Goal: Task Accomplishment & Management: Use online tool/utility

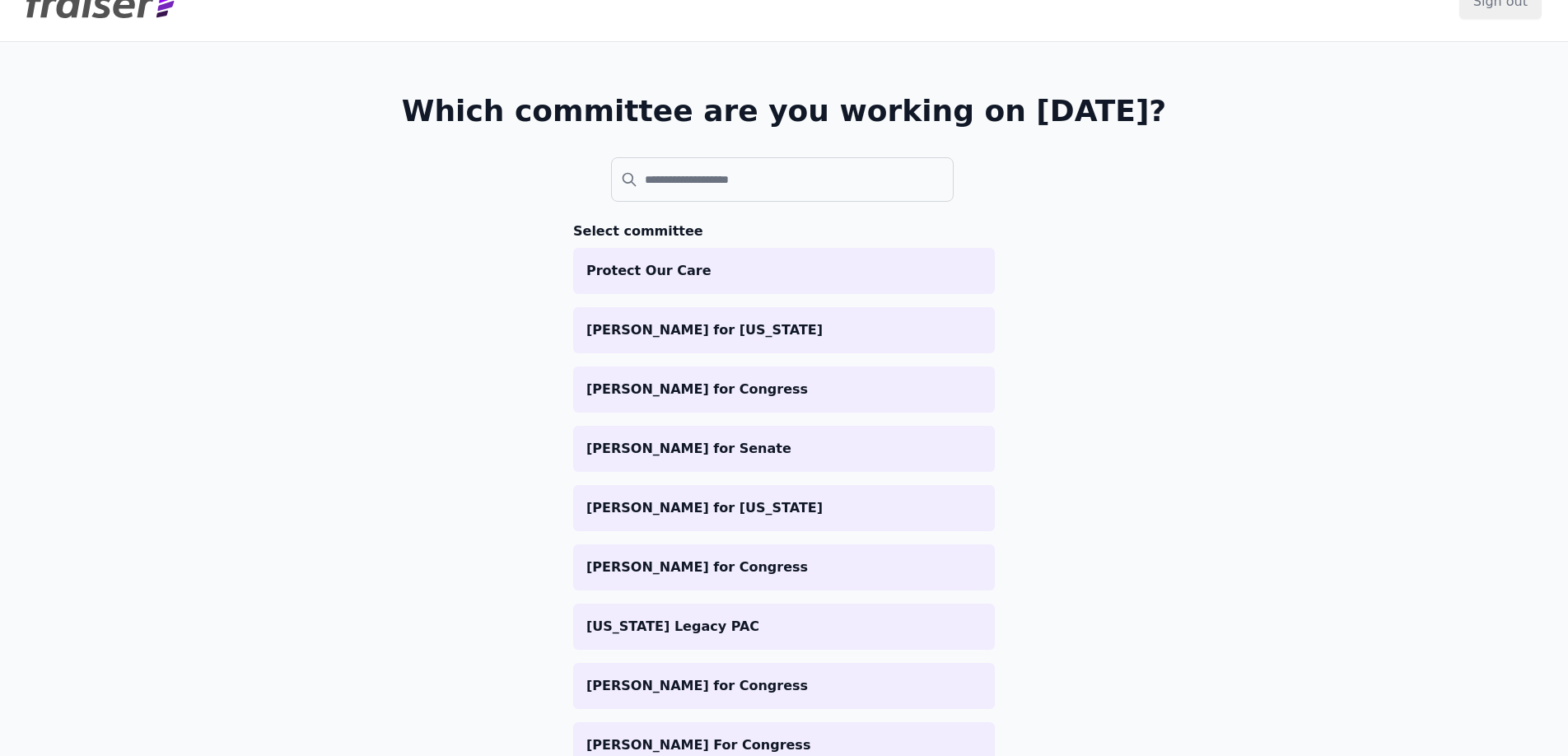
scroll to position [39, 0]
click at [704, 188] on input "search" at bounding box center [783, 178] width 343 height 44
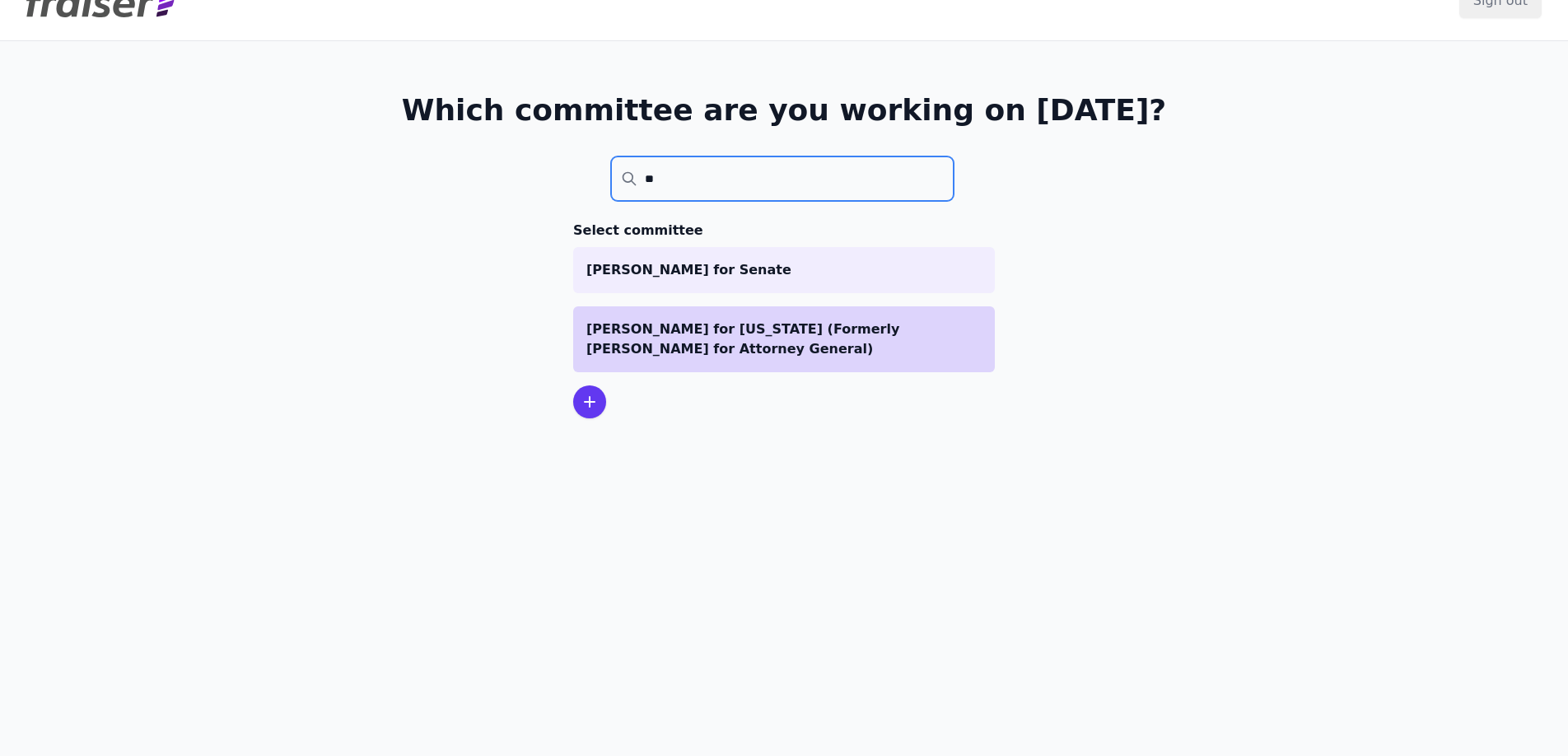
type input "**"
click at [731, 334] on p "[PERSON_NAME] for [US_STATE] (Formerly [PERSON_NAME] for Attorney General)" at bounding box center [784, 339] width 395 height 40
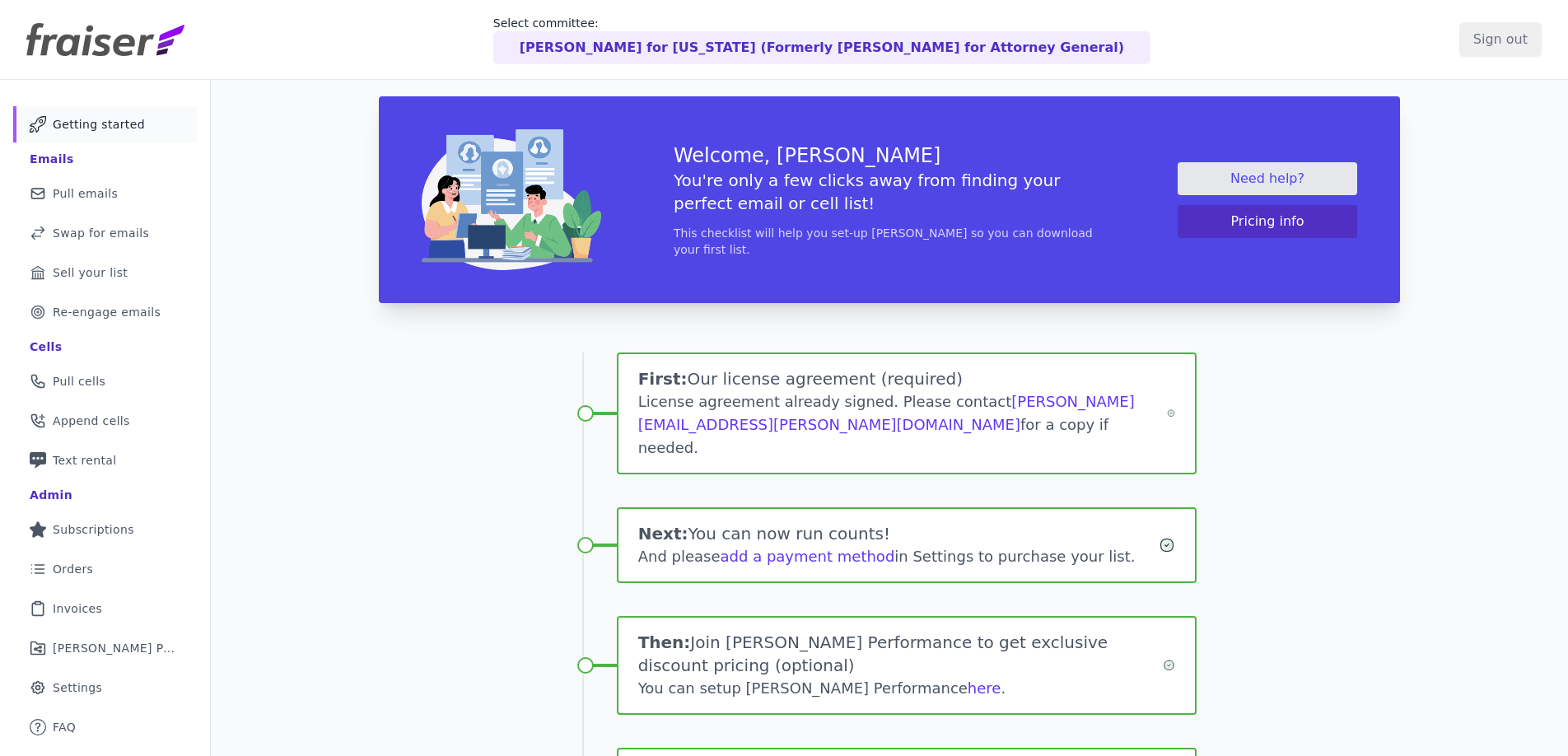
click at [614, 52] on p "Dan Goldman for New York (Formerly Dan Goldman for Attorney General)" at bounding box center [822, 48] width 605 height 20
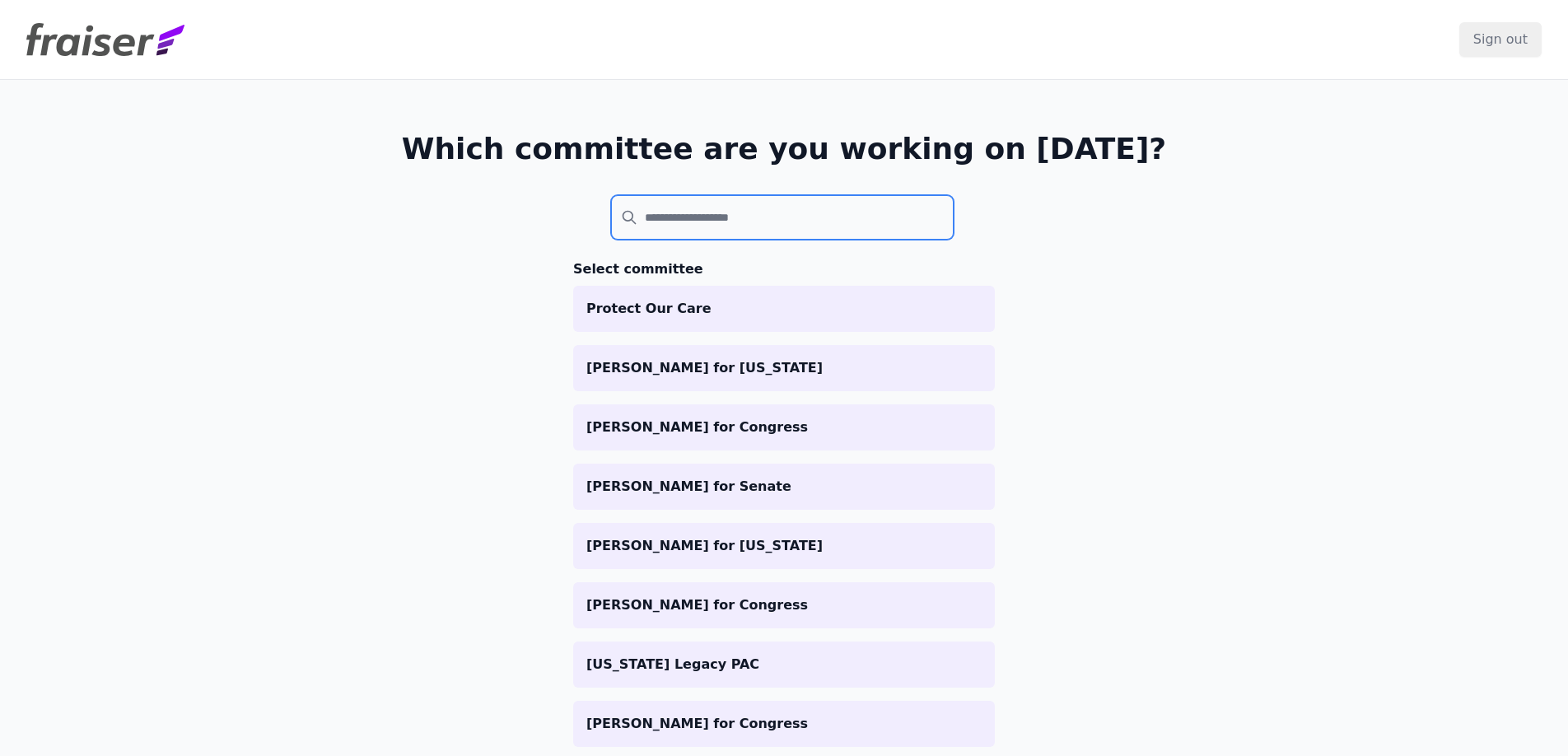
click at [714, 217] on input "search" at bounding box center [783, 217] width 343 height 44
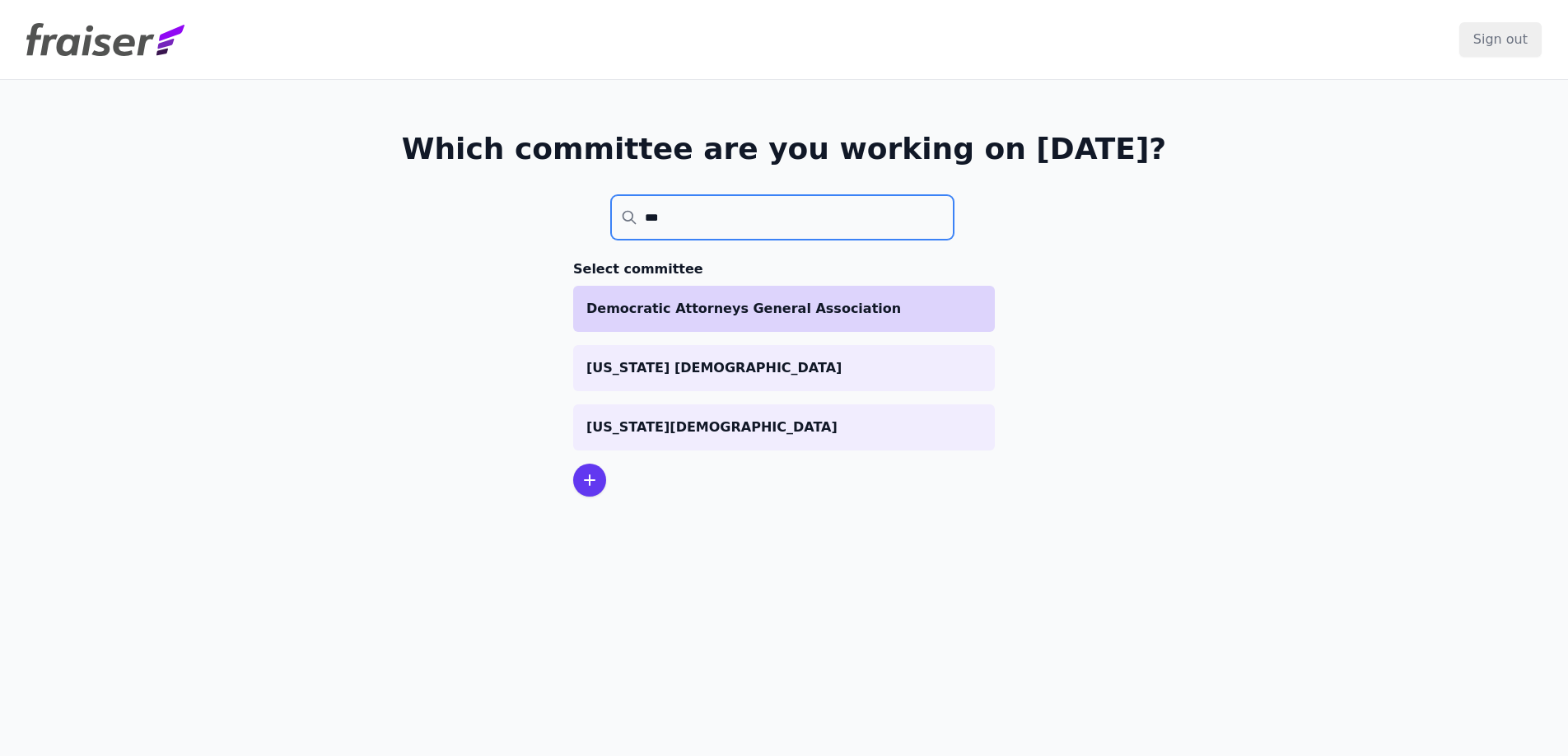
type input "***"
click at [794, 300] on p "Democratic Attorneys General Association" at bounding box center [784, 309] width 395 height 20
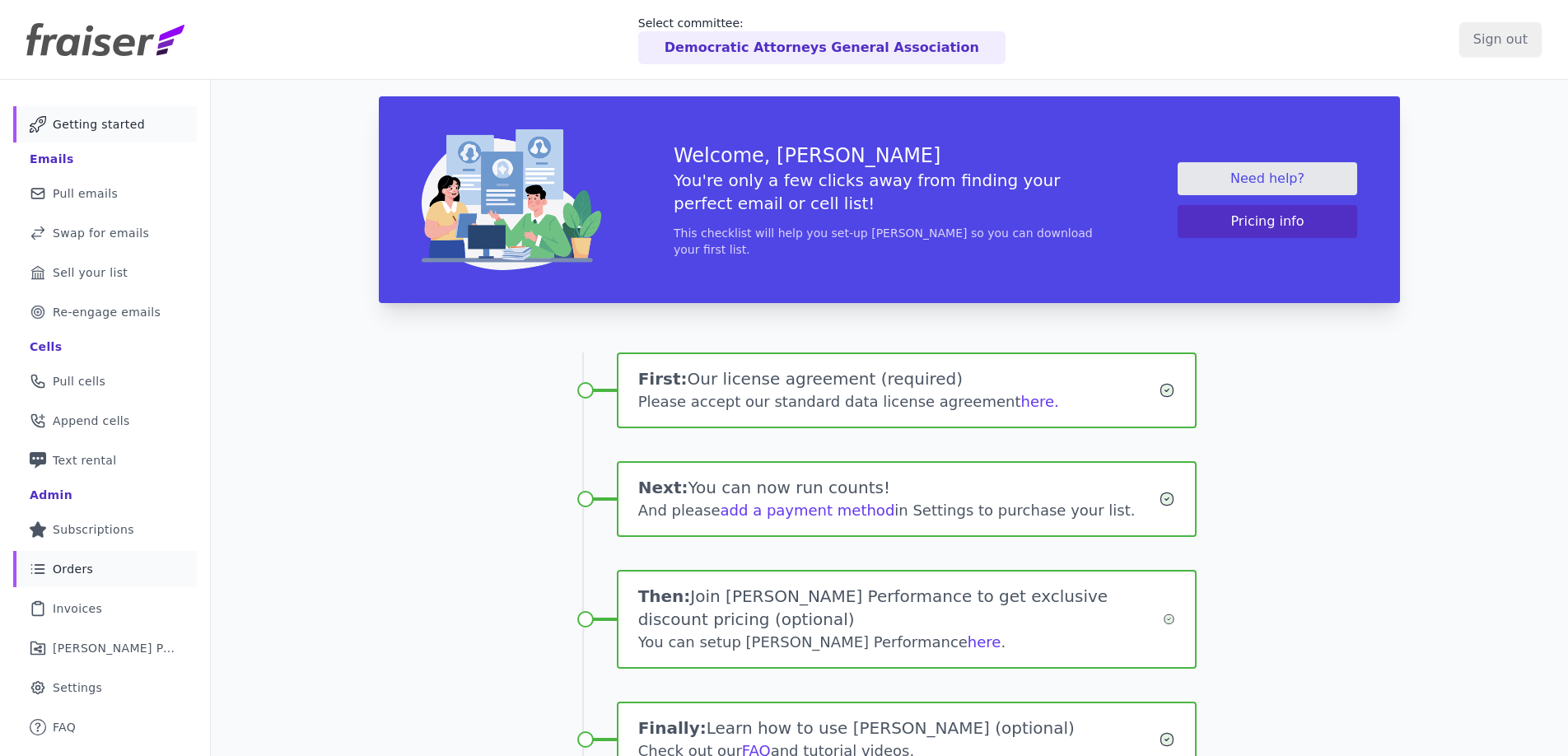
click at [99, 558] on link "List Icon Outline of bulleted list Orders" at bounding box center [105, 569] width 184 height 37
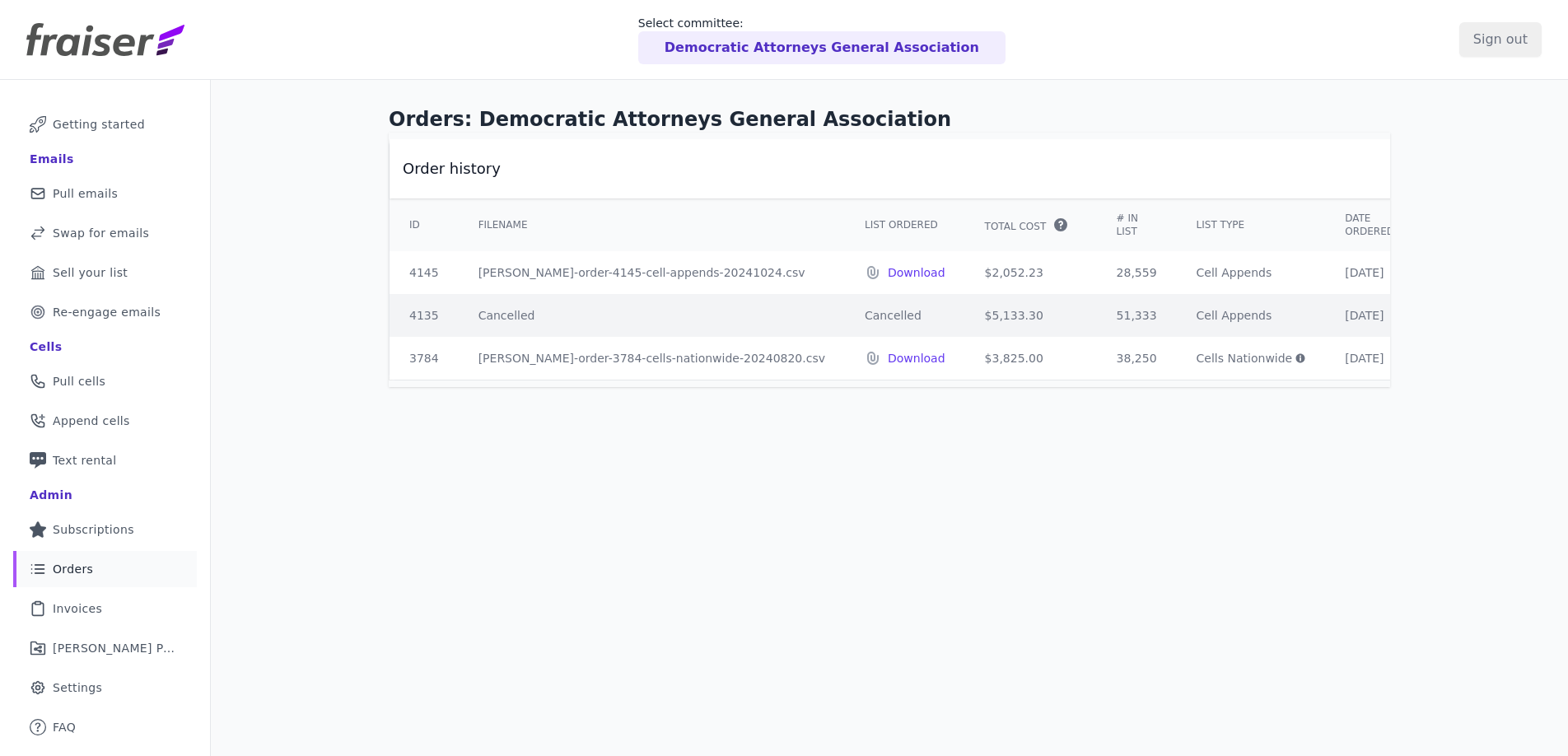
click at [1278, 181] on th "Order history" at bounding box center [969, 168] width 1160 height 59
click at [1278, 186] on th "Order history" at bounding box center [969, 168] width 1160 height 59
drag, startPoint x: 932, startPoint y: 377, endPoint x: 986, endPoint y: 388, distance: 55.1
click at [986, 380] on div "Order history ID Filename List Ordered Total Cost" at bounding box center [889, 259] width 1002 height 241
click at [96, 195] on span "Pull emails" at bounding box center [85, 194] width 65 height 17
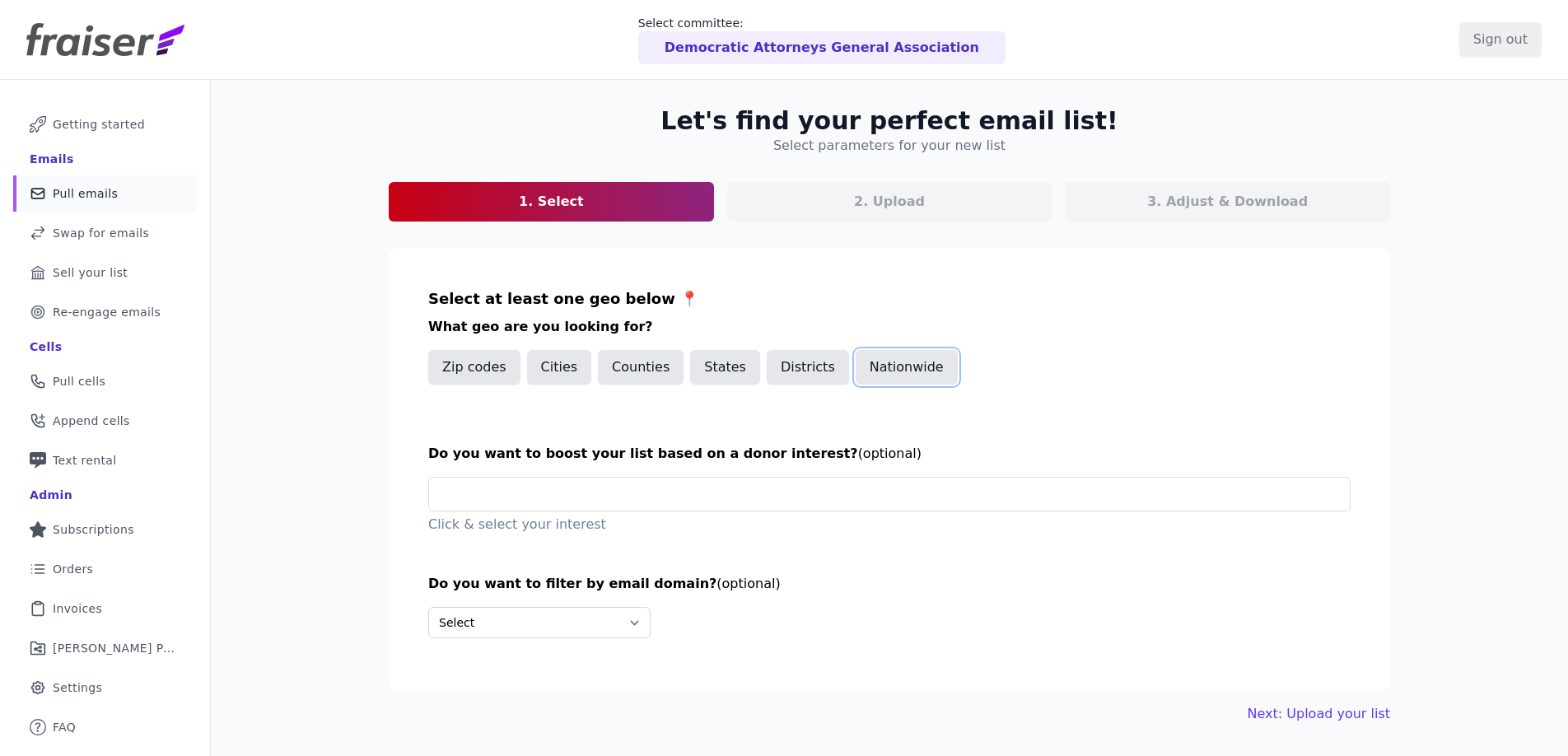
click at [890, 372] on button "Nationwide" at bounding box center [907, 368] width 102 height 35
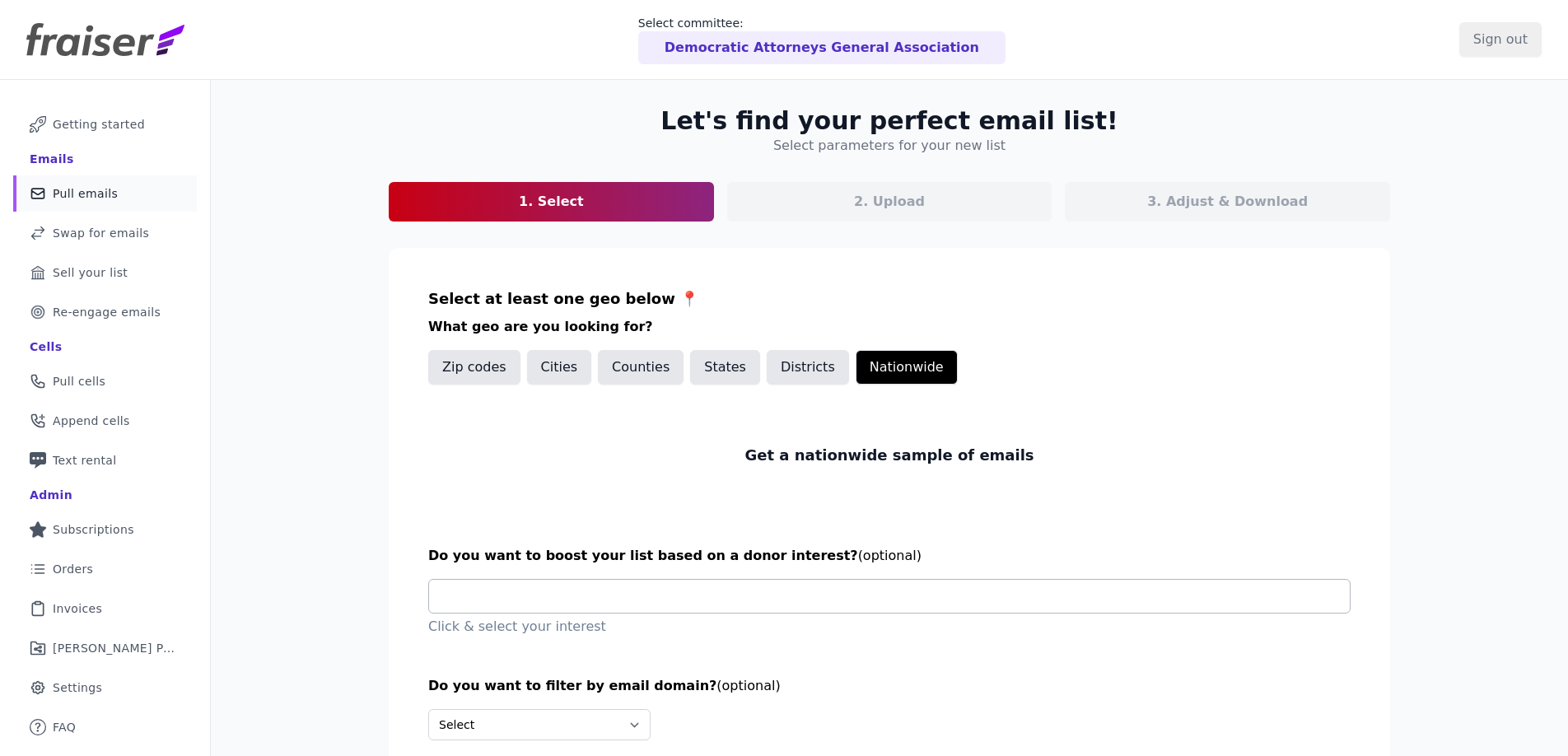
click at [586, 591] on input "text" at bounding box center [896, 596] width 908 height 33
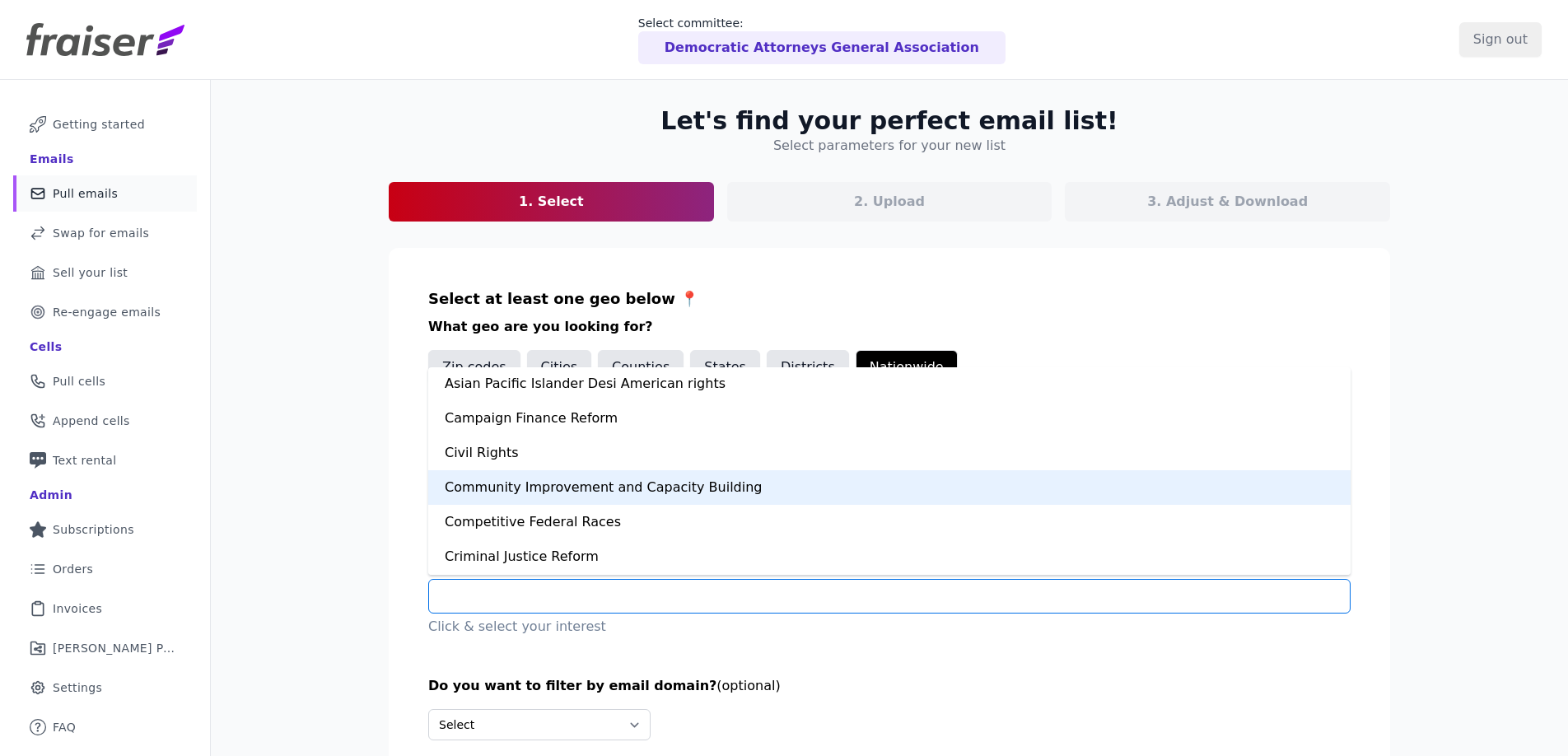
scroll to position [104, 0]
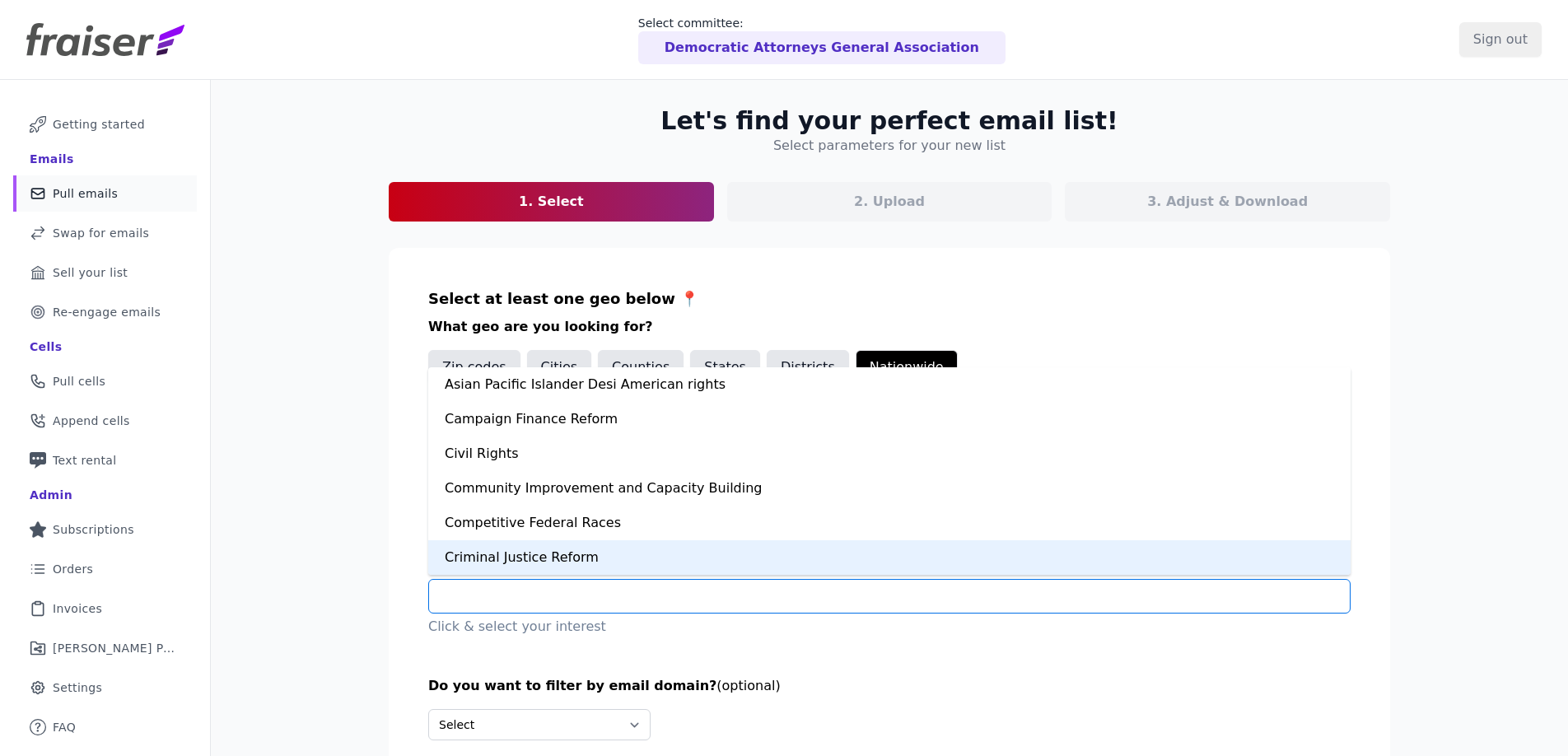
click at [537, 554] on div "Criminal Justice Reform" at bounding box center [889, 557] width 922 height 35
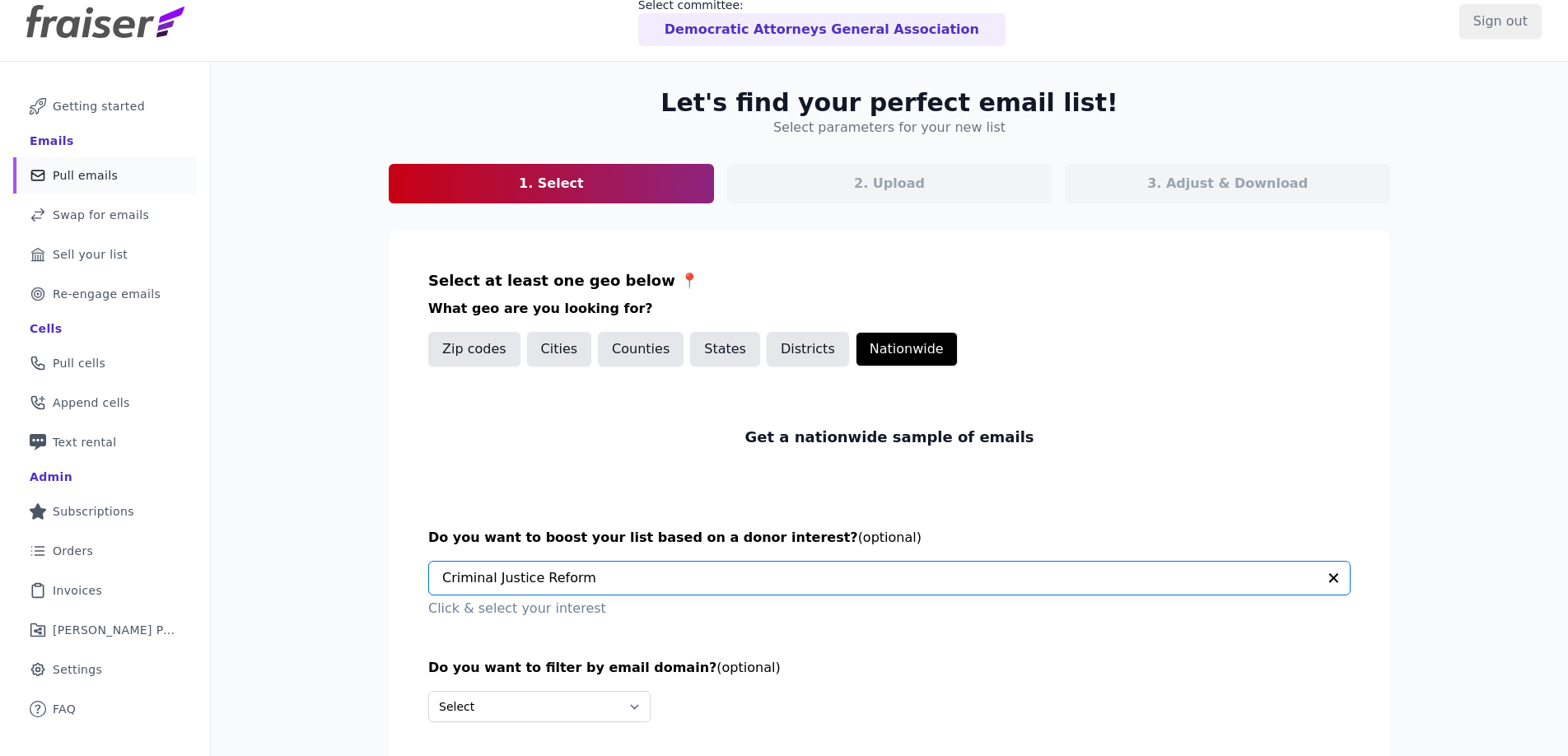
scroll to position [39, 0]
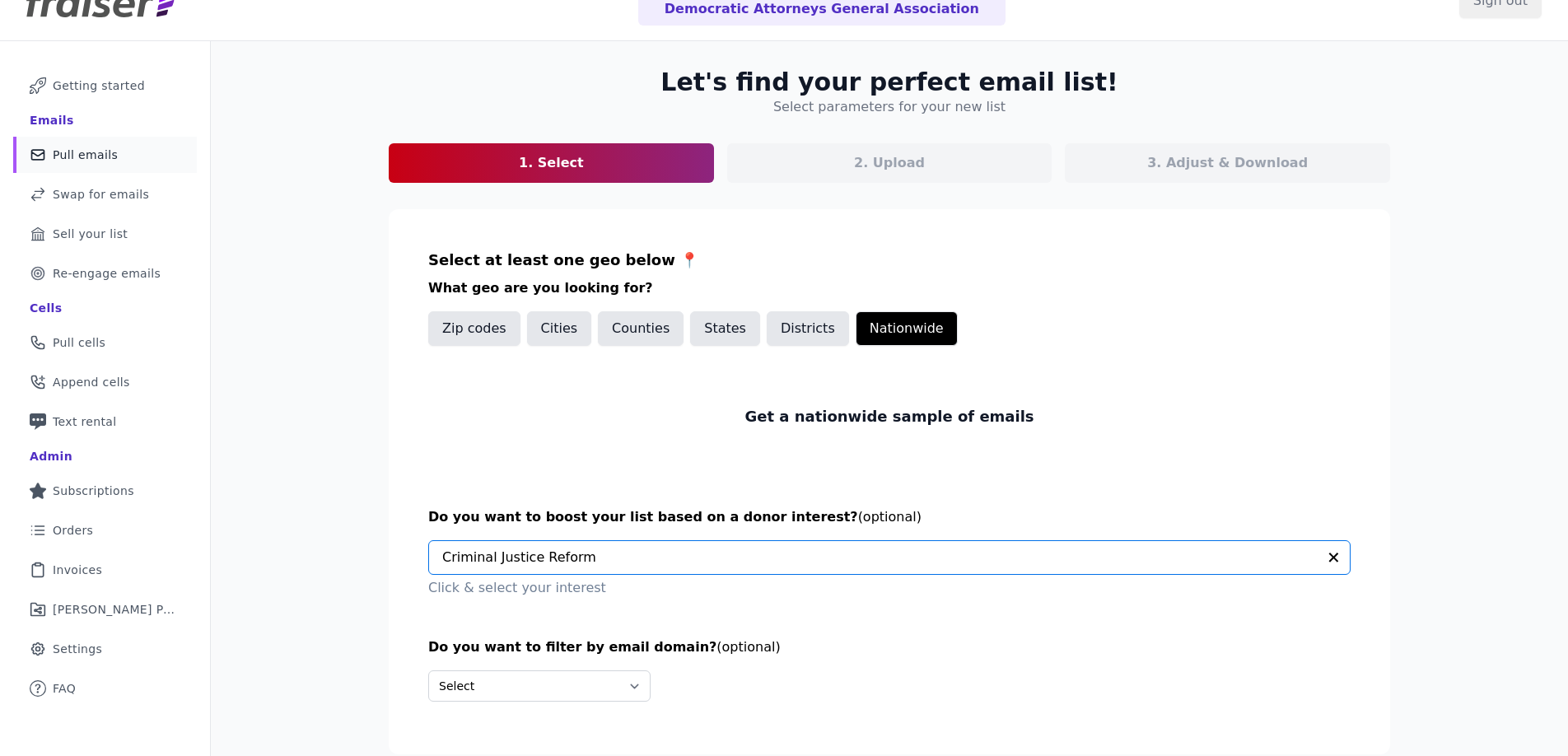
click at [631, 557] on input "text" at bounding box center [879, 557] width 874 height 33
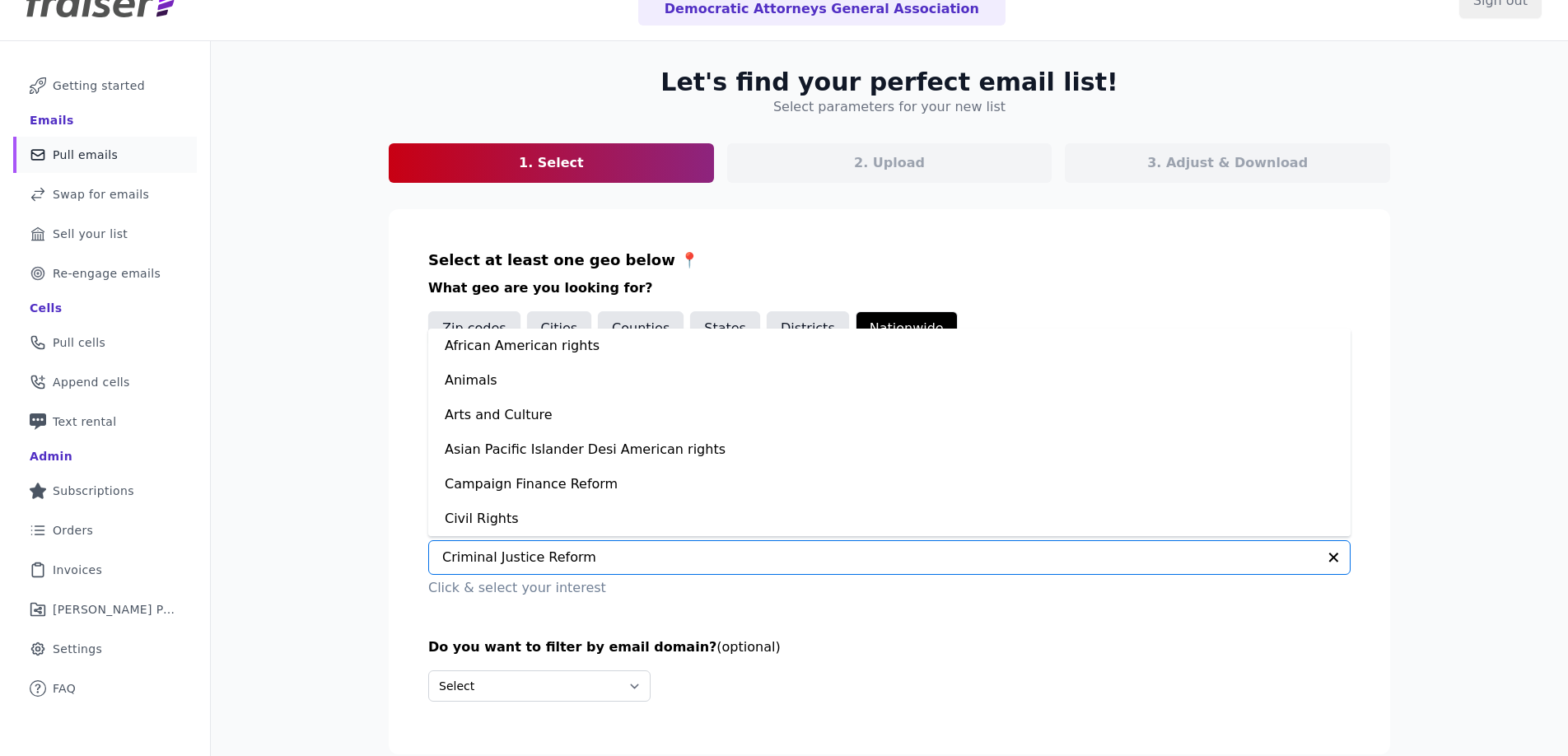
scroll to position [104, 0]
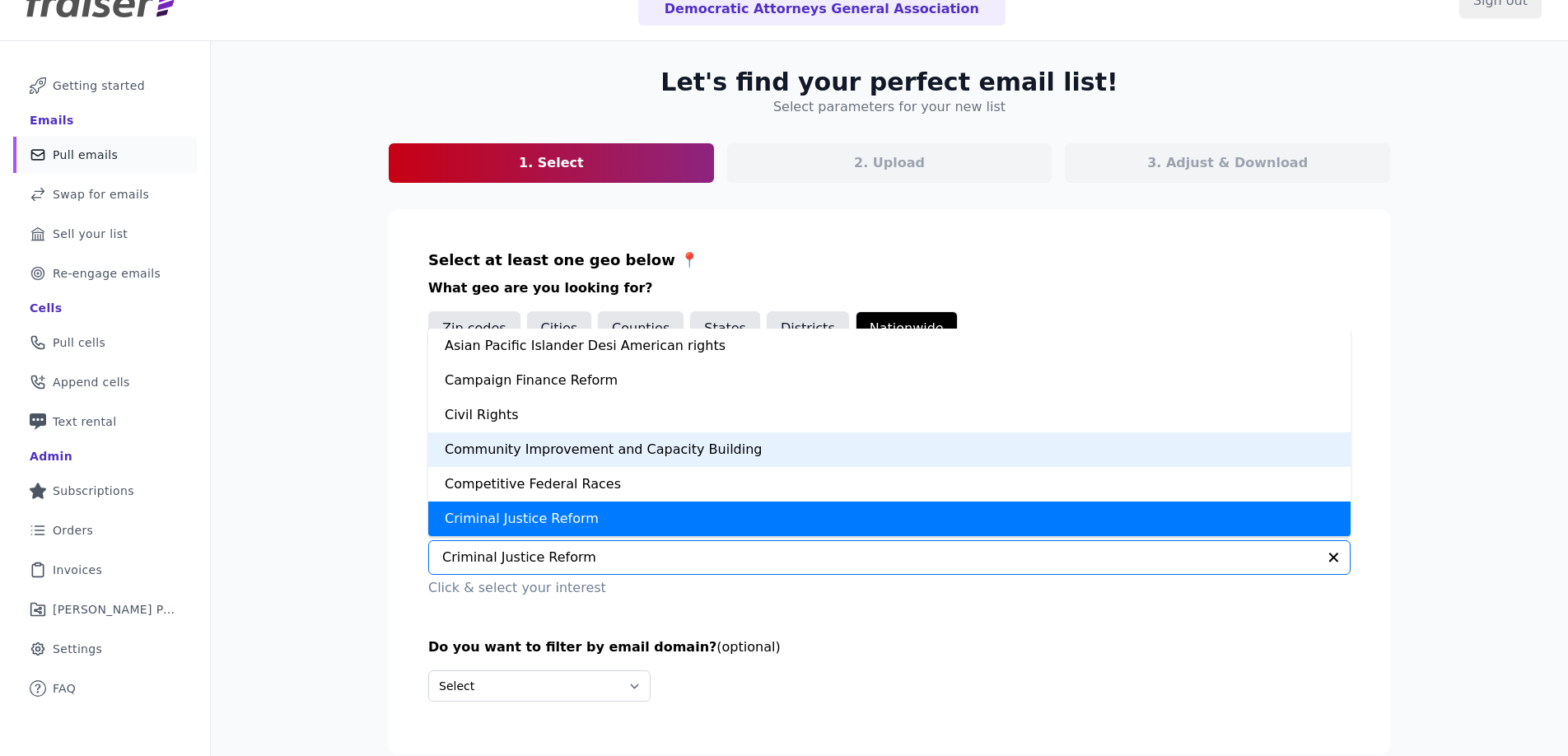
click at [599, 432] on div "Community Improvement and Capacity Building" at bounding box center [889, 450] width 922 height 35
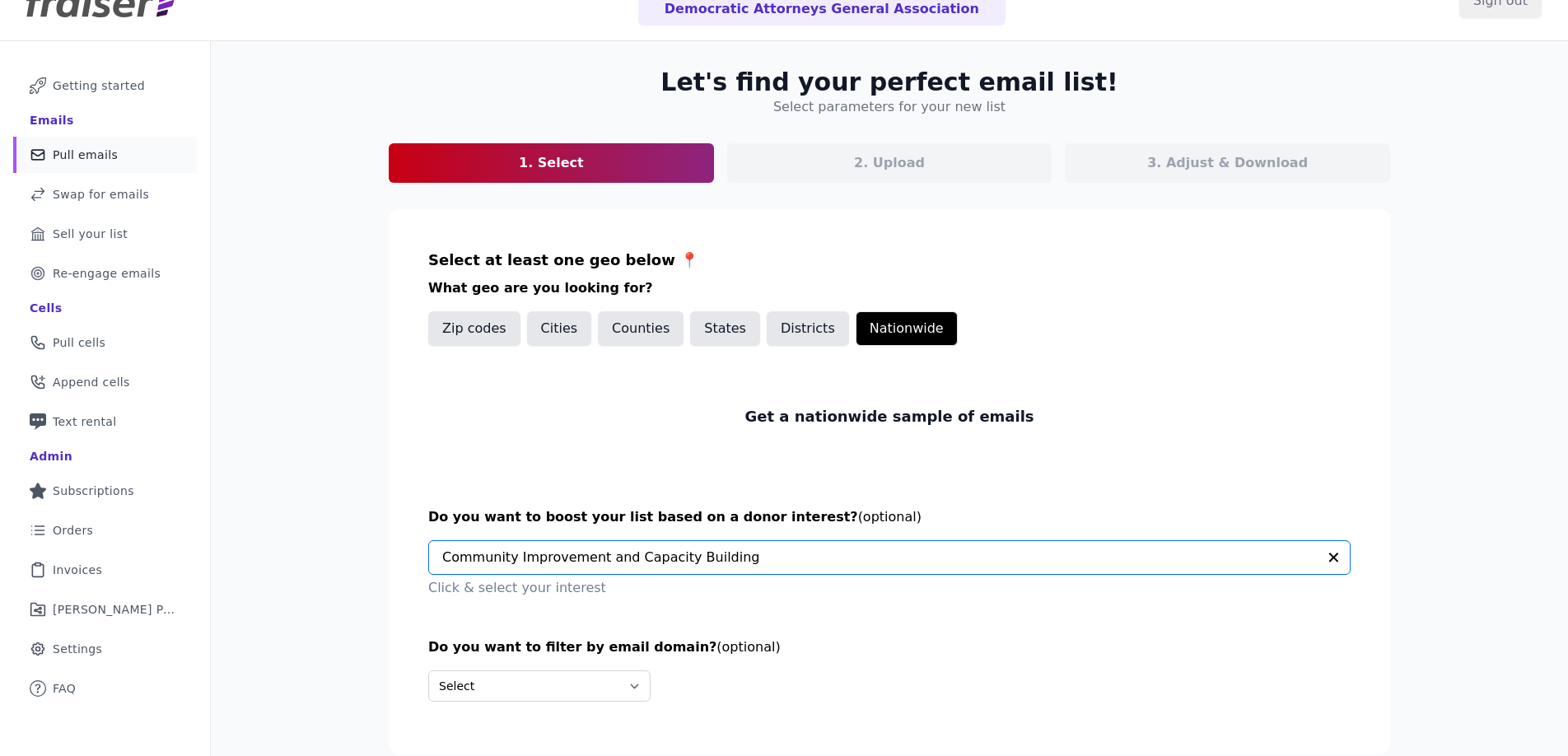
click at [749, 554] on input "text" at bounding box center [879, 557] width 874 height 33
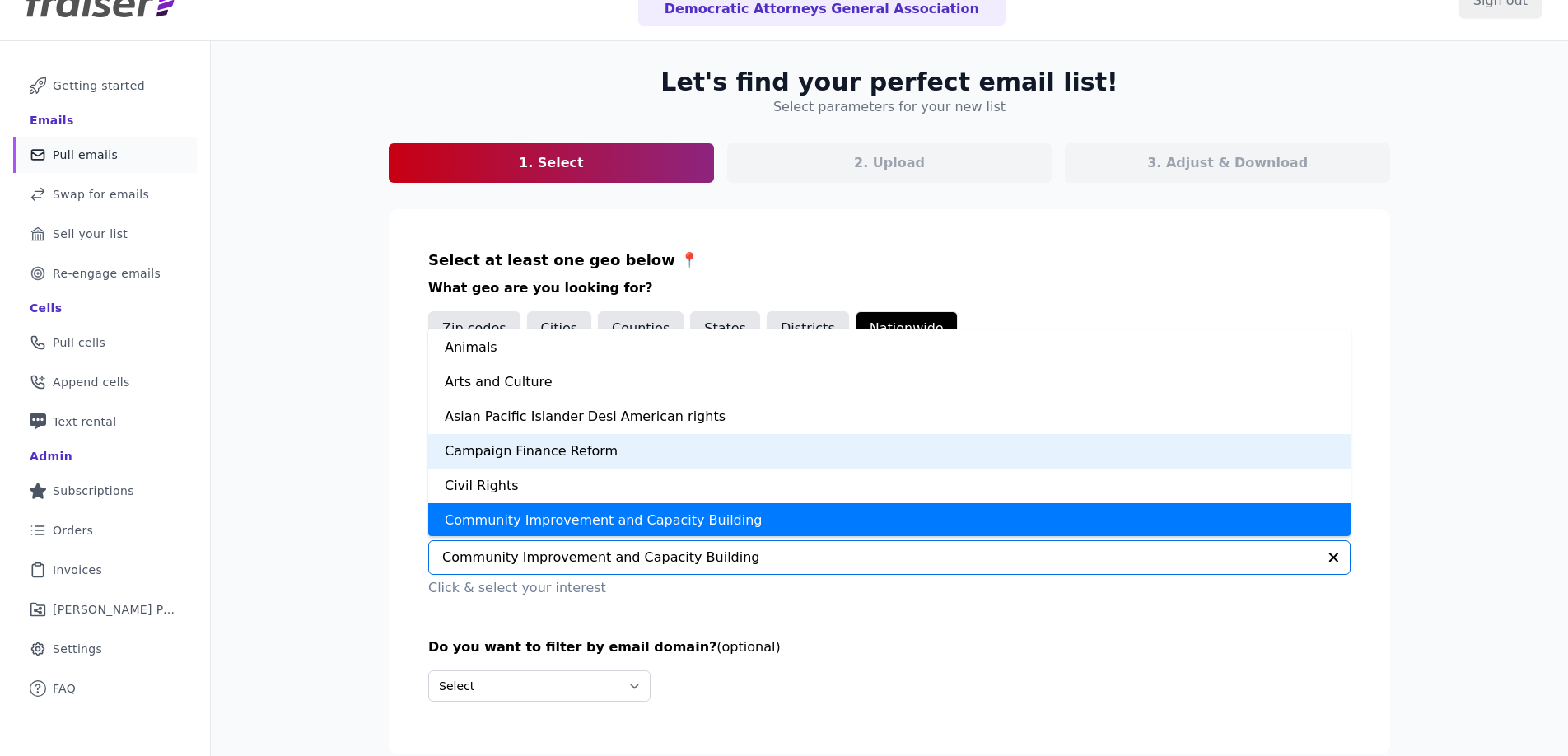
scroll to position [0, 0]
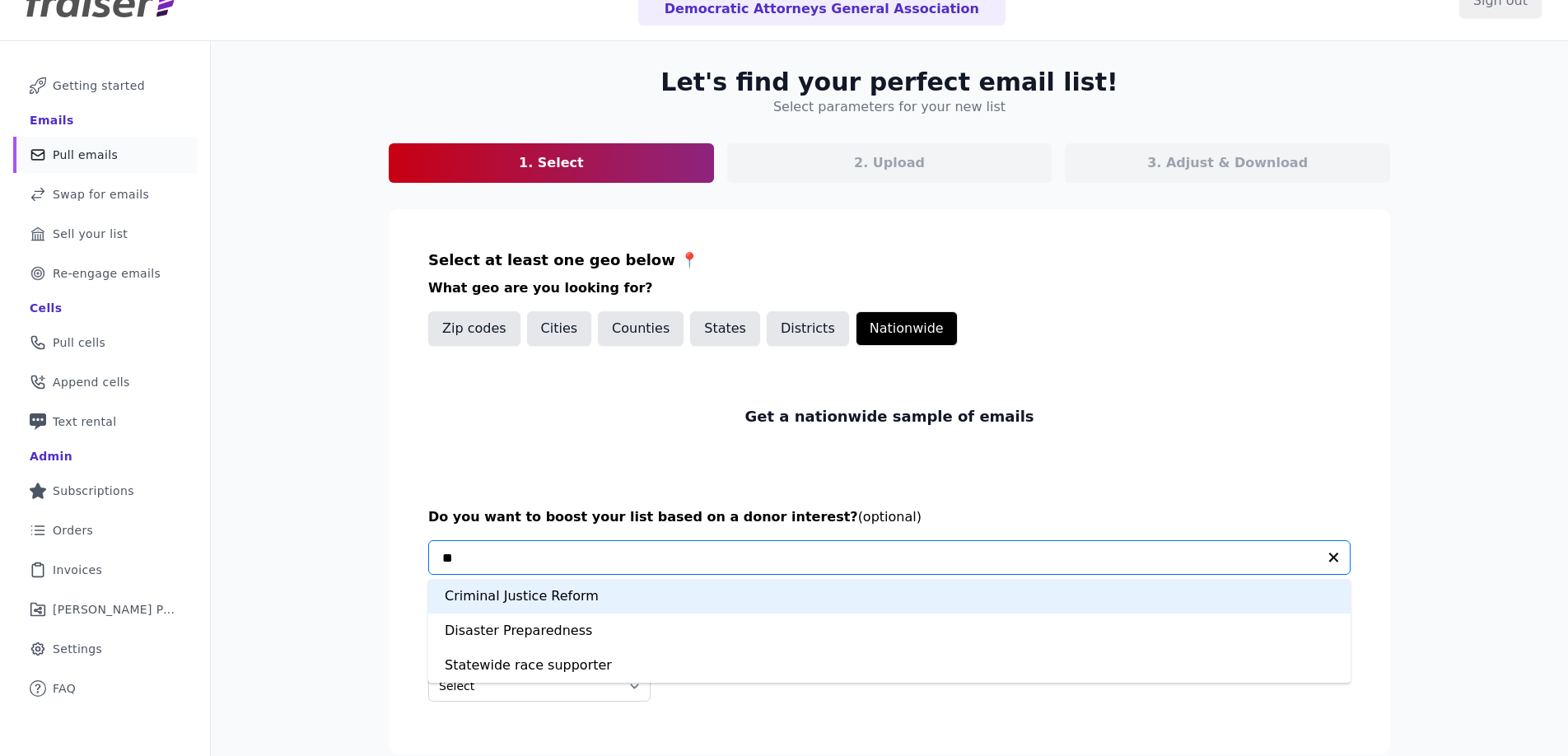
type input "*"
type input "*****"
click at [819, 596] on div "Statewide race supporter" at bounding box center [889, 596] width 922 height 35
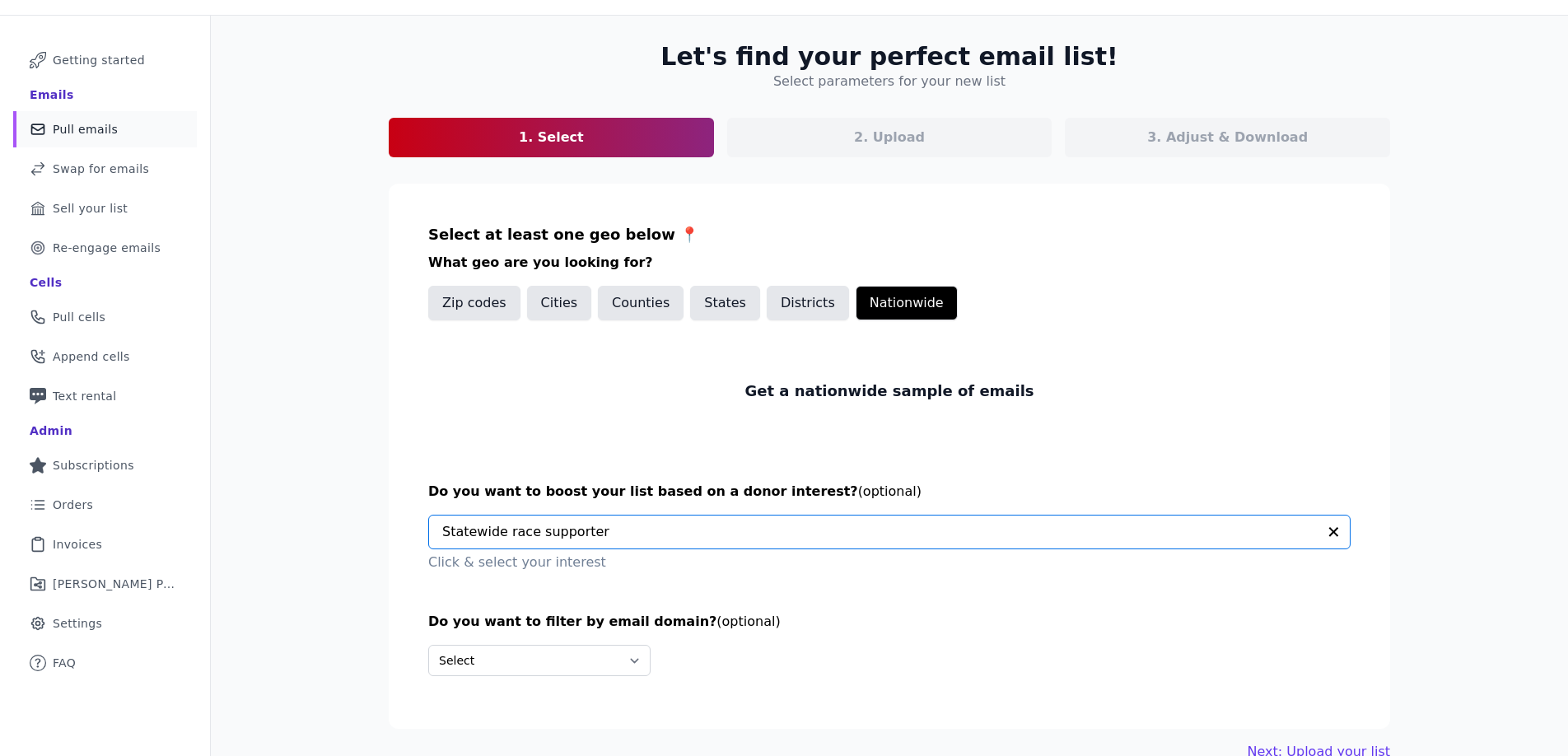
scroll to position [96, 0]
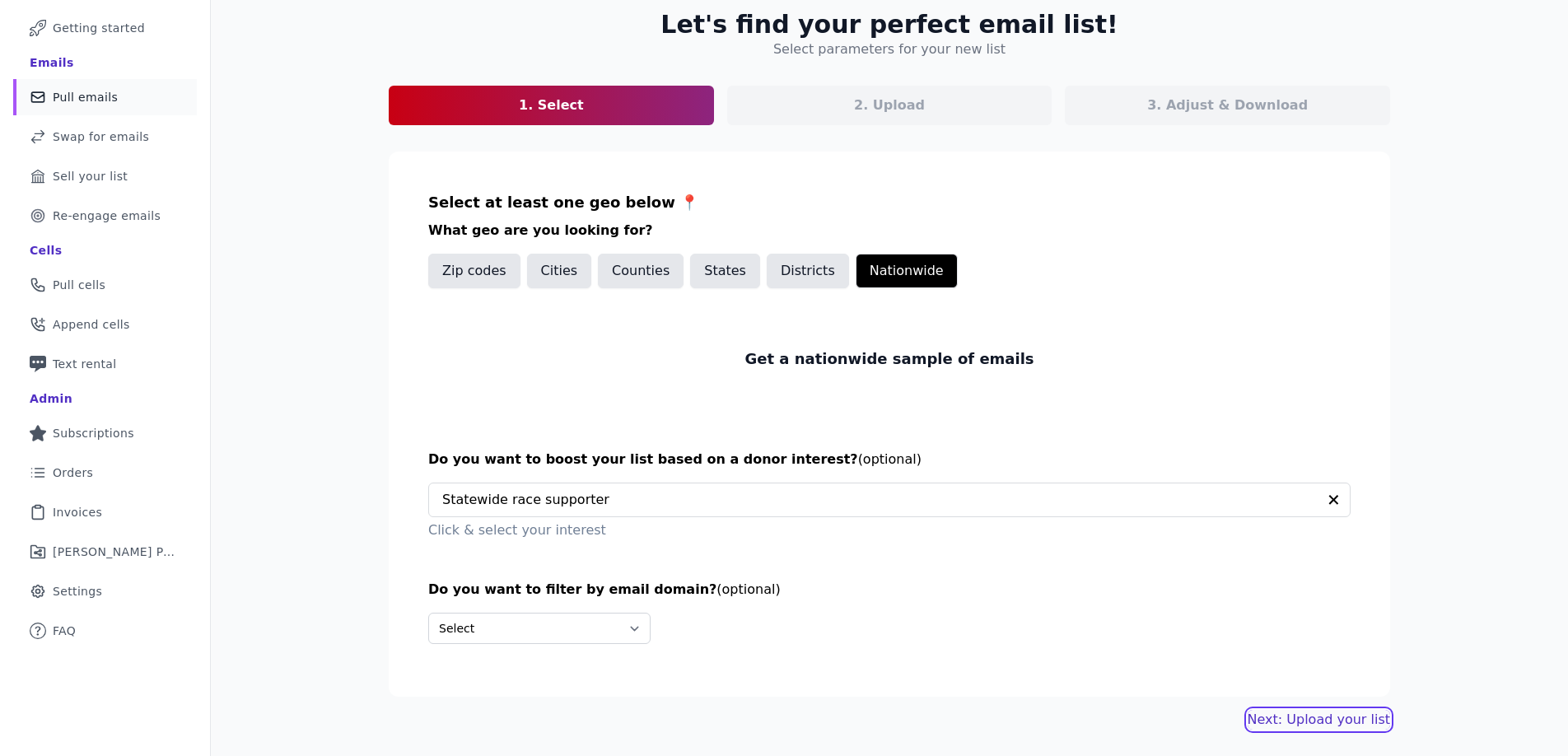
click at [1332, 718] on link "Next: Upload your list" at bounding box center [1318, 719] width 142 height 20
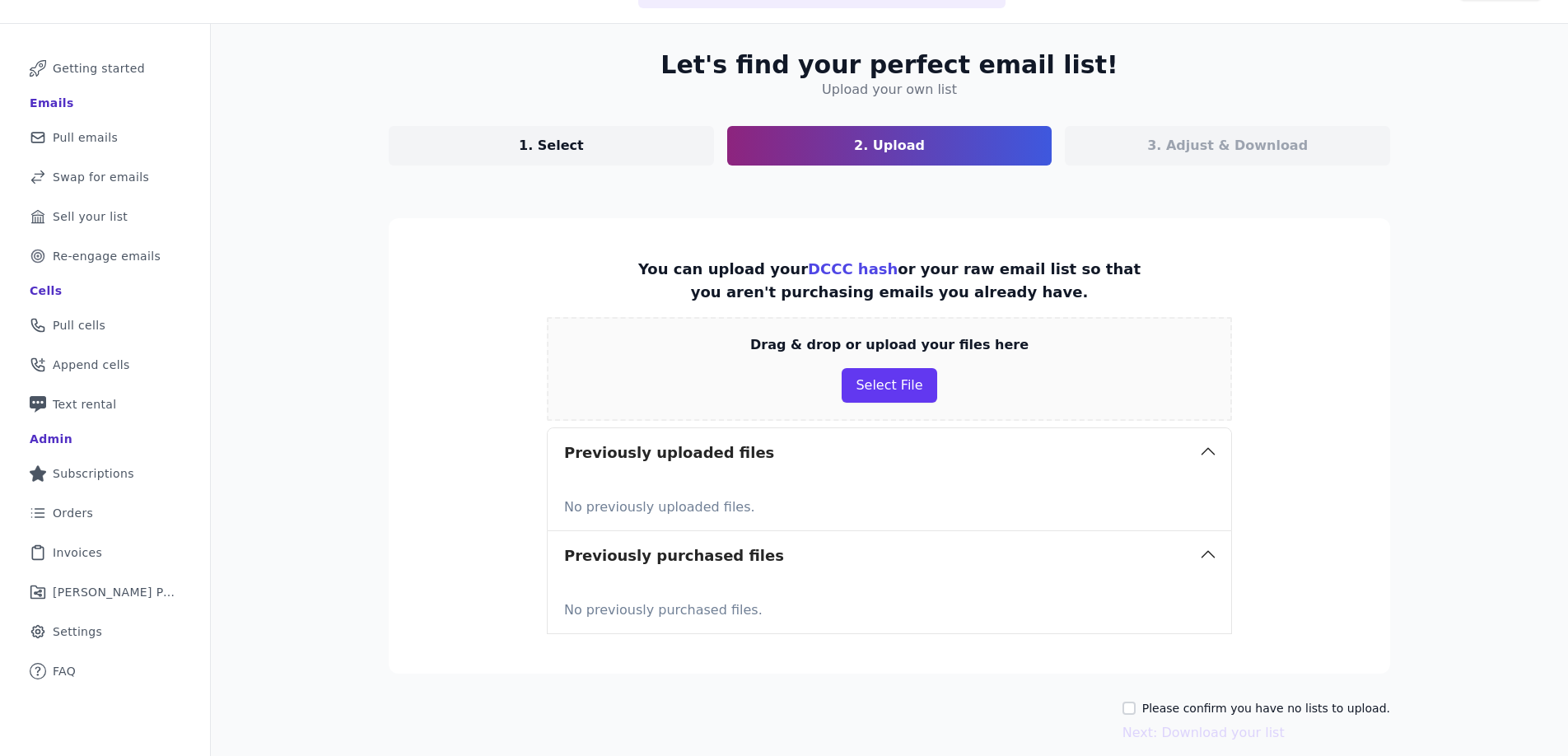
scroll to position [125, 0]
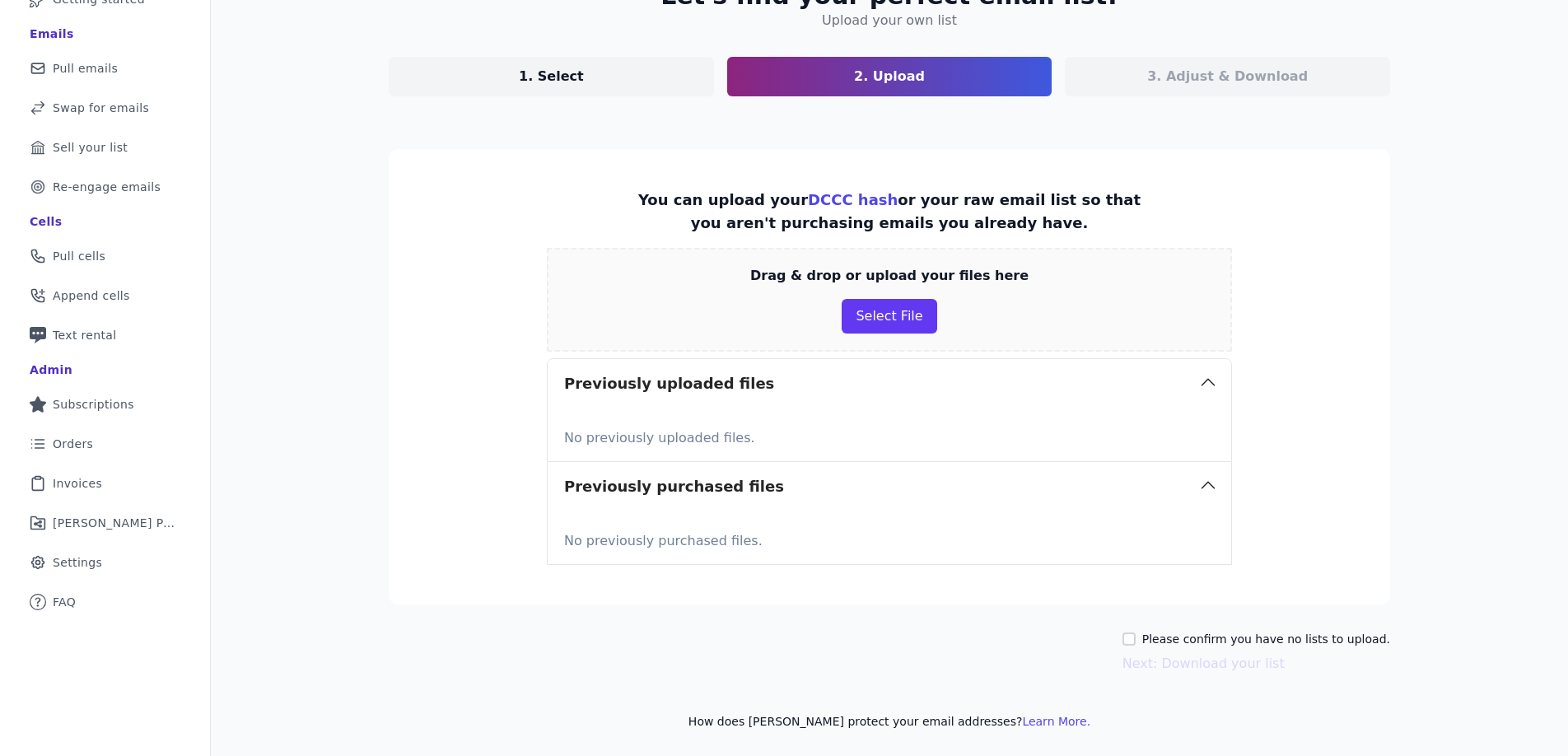
click at [989, 422] on p "No previously uploaded files." at bounding box center [889, 435] width 650 height 27
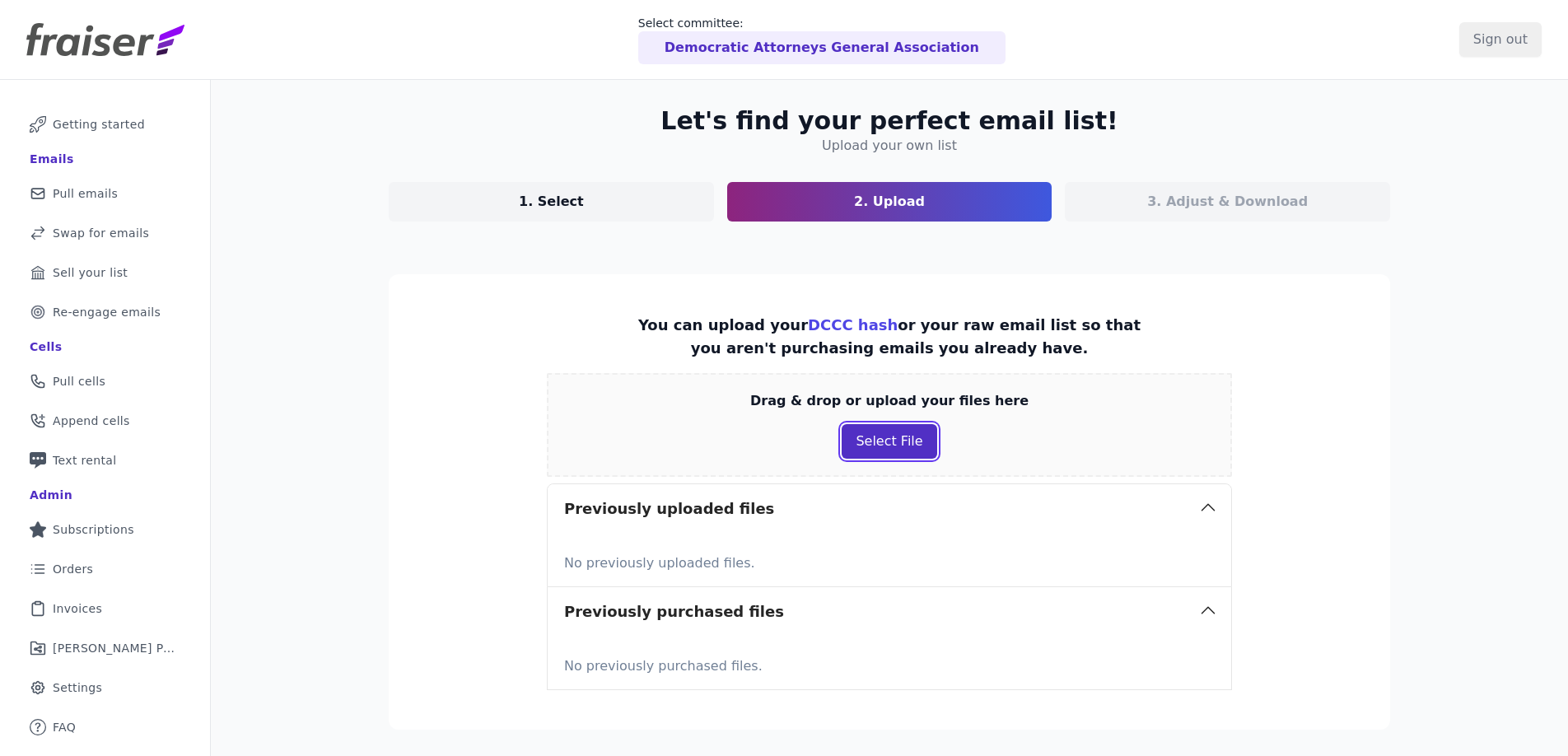
click at [898, 434] on button "Select File" at bounding box center [889, 442] width 95 height 35
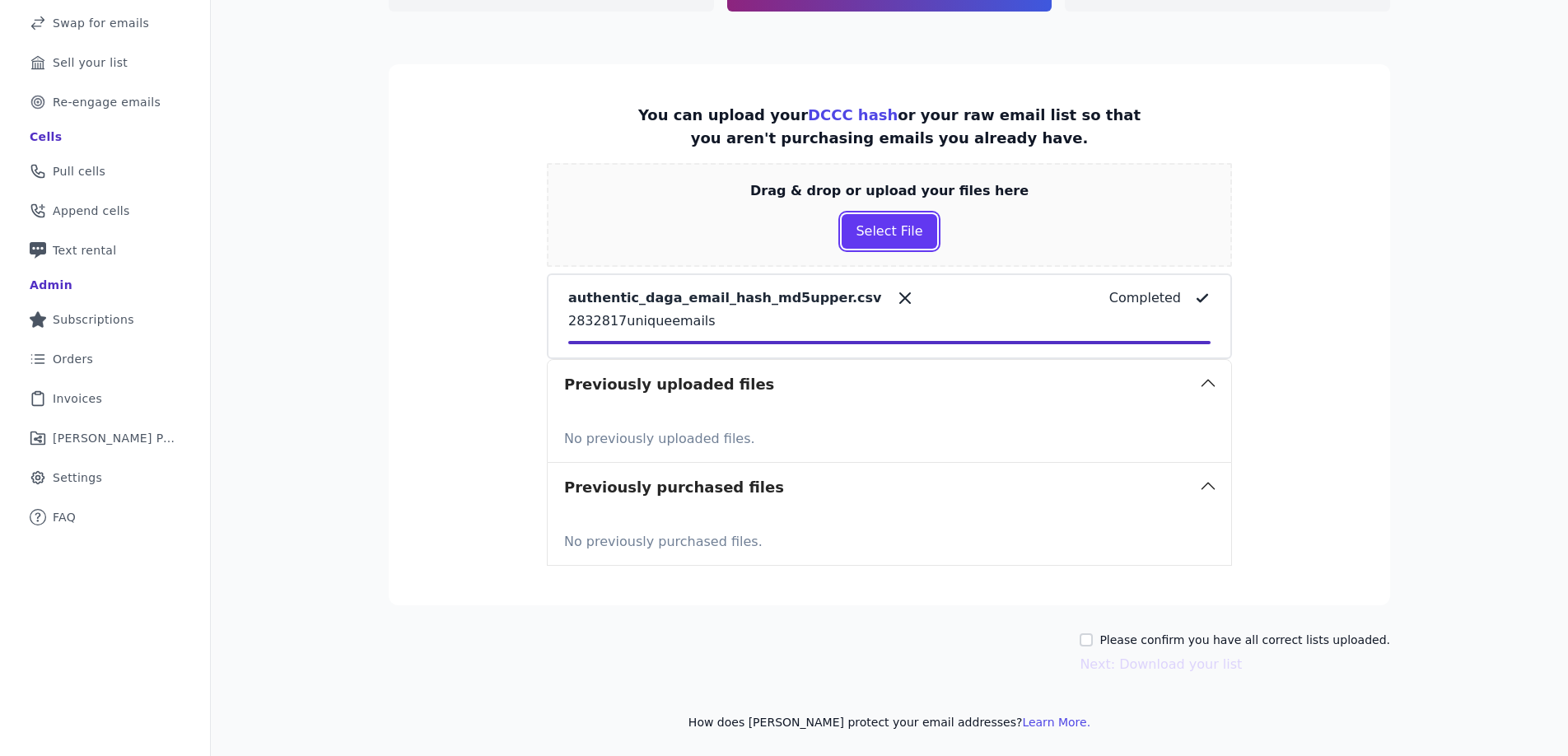
scroll to position [210, 0]
click at [1093, 635] on input "Please confirm you have all correct lists uploaded." at bounding box center [1086, 639] width 13 height 13
checkbox input "true"
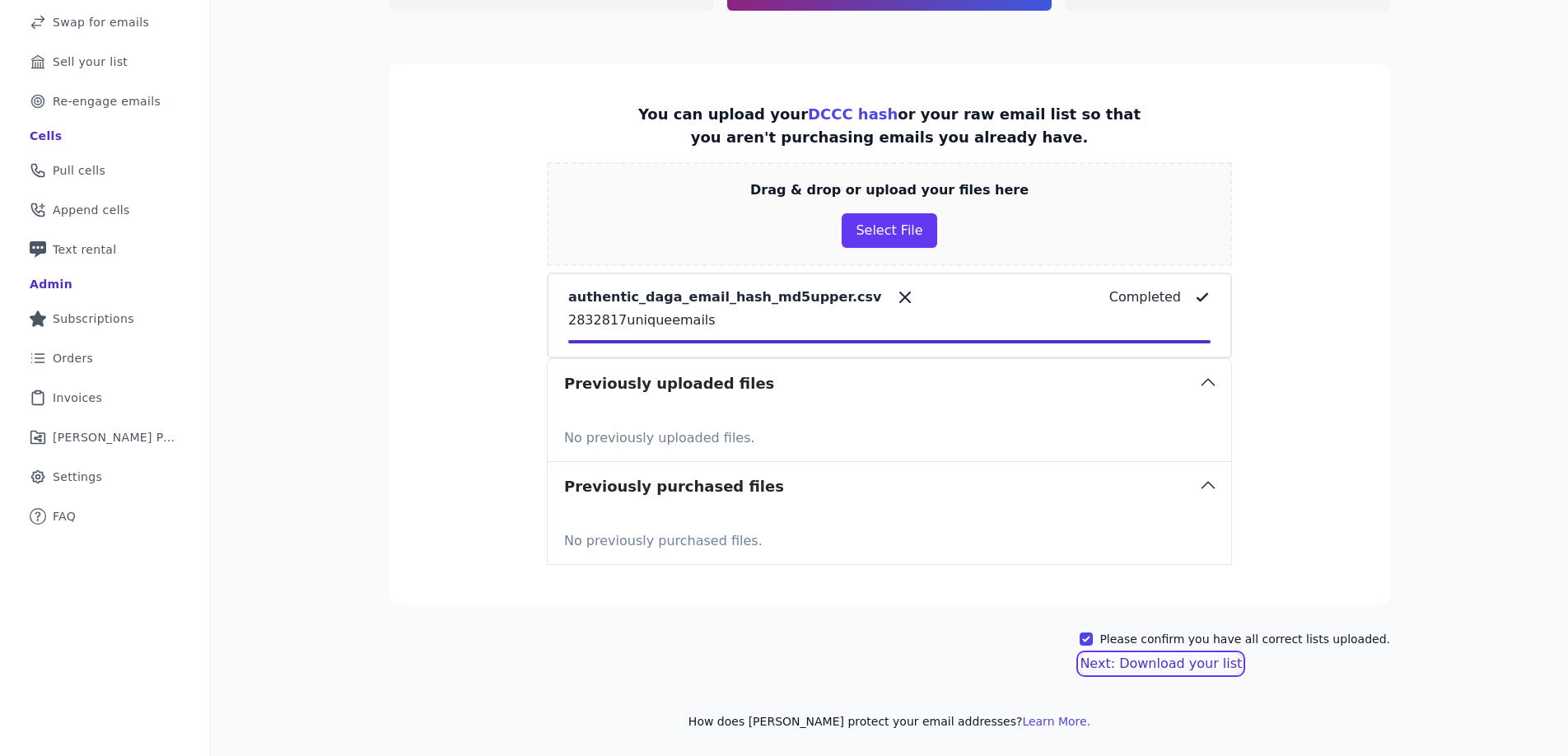
click at [1130, 662] on button "Next: Download your list" at bounding box center [1160, 664] width 162 height 20
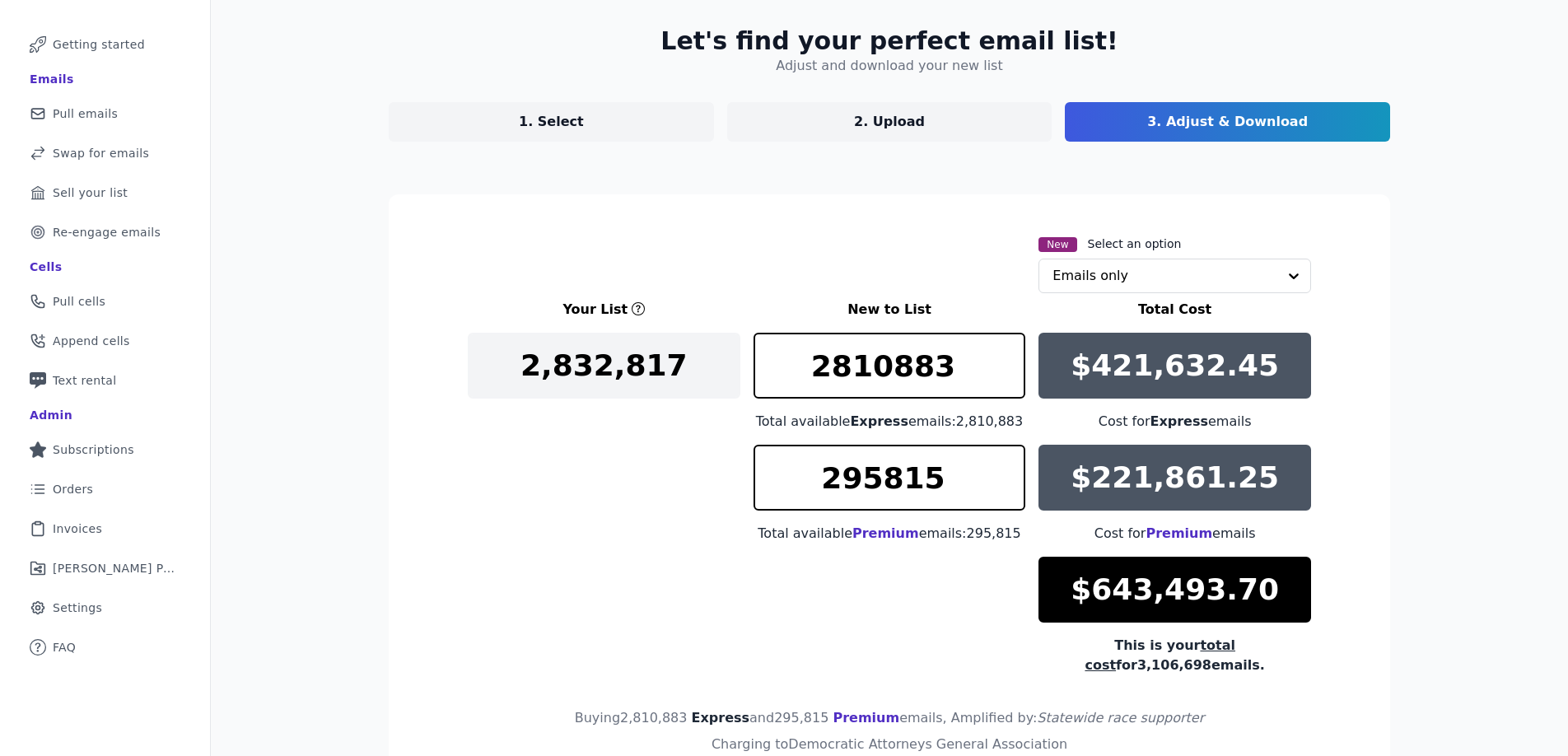
scroll to position [193, 0]
